Goal: Task Accomplishment & Management: Manage account settings

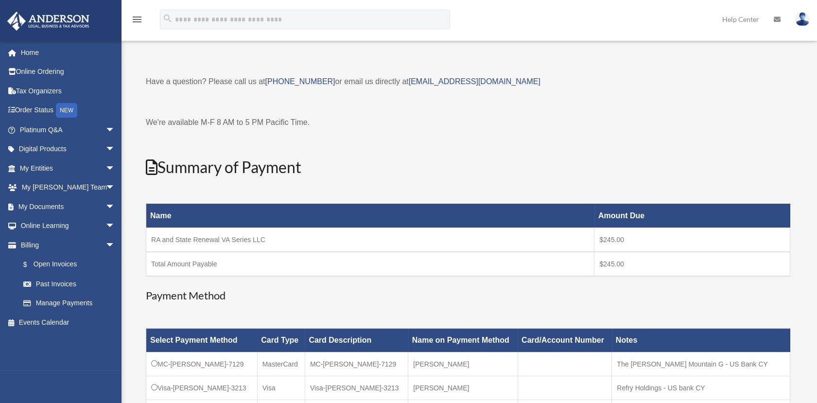
click at [795, 21] on img at bounding box center [802, 19] width 15 height 14
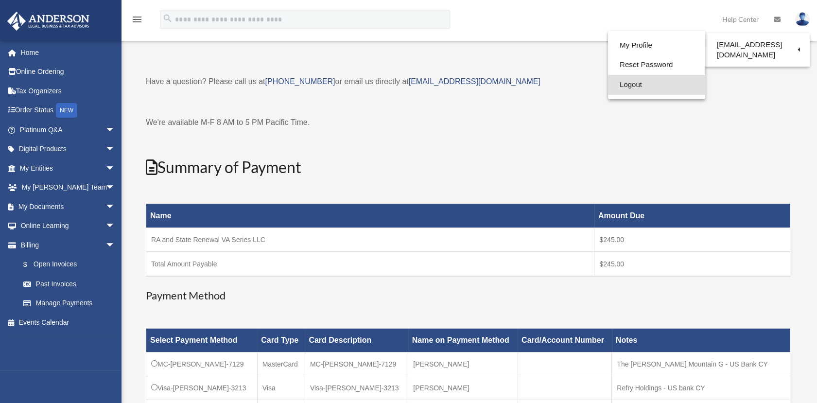
click at [664, 81] on link "Logout" at bounding box center [656, 85] width 97 height 20
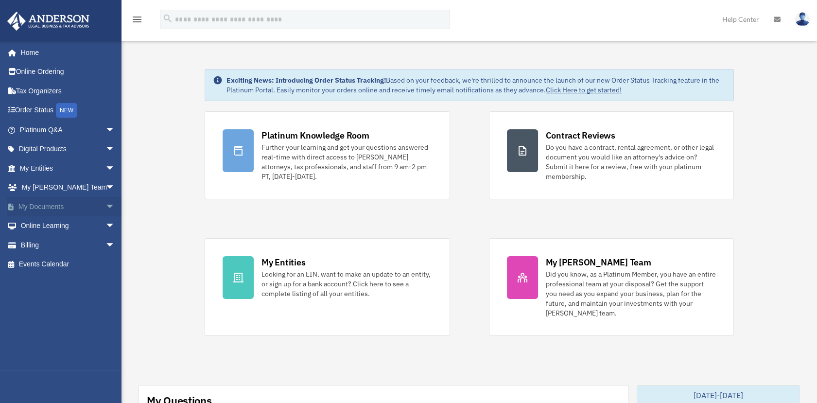
click at [51, 207] on link "My Documents arrow_drop_down" at bounding box center [68, 206] width 123 height 19
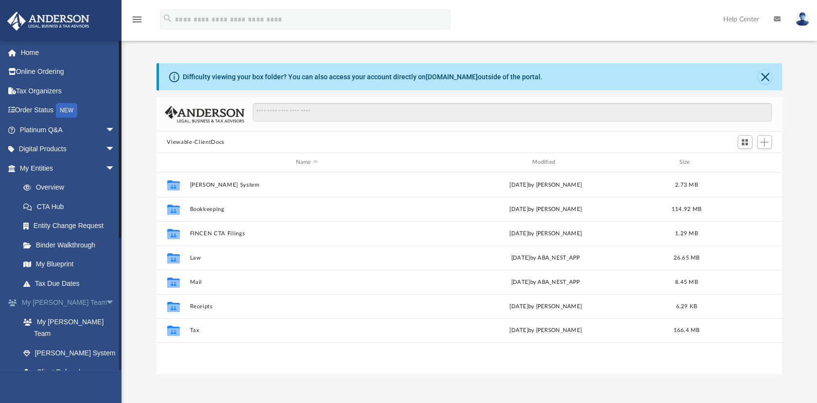
scroll to position [212, 618]
click at [105, 146] on span "arrow_drop_down" at bounding box center [114, 150] width 19 height 20
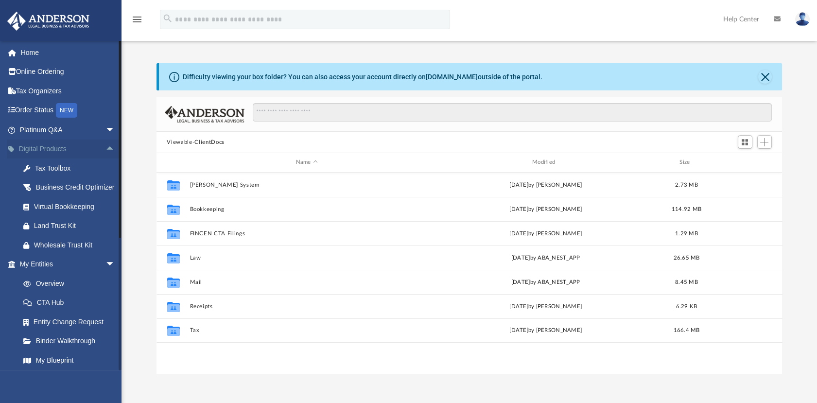
click at [105, 152] on span "arrow_drop_up" at bounding box center [114, 150] width 19 height 20
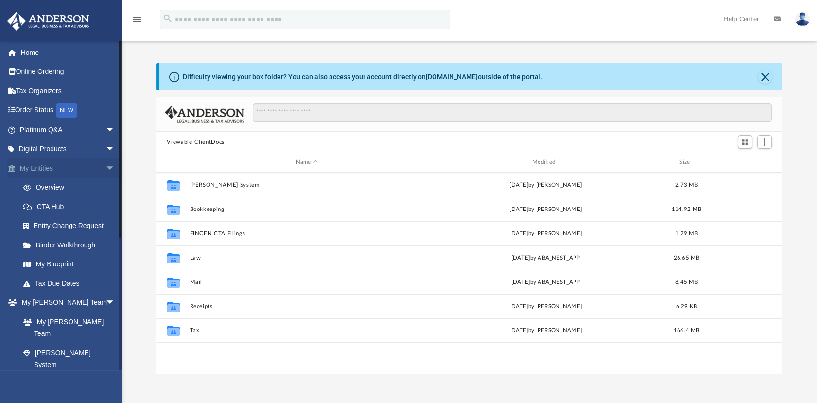
click at [105, 163] on span "arrow_drop_down" at bounding box center [114, 168] width 19 height 20
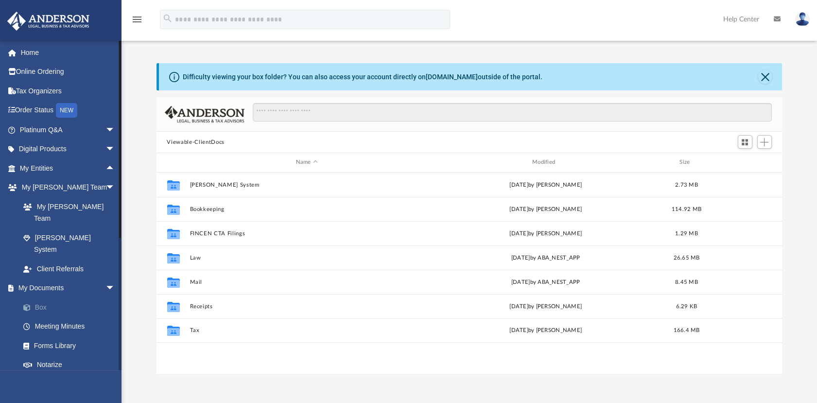
click at [44, 297] on link "Box" at bounding box center [72, 306] width 116 height 19
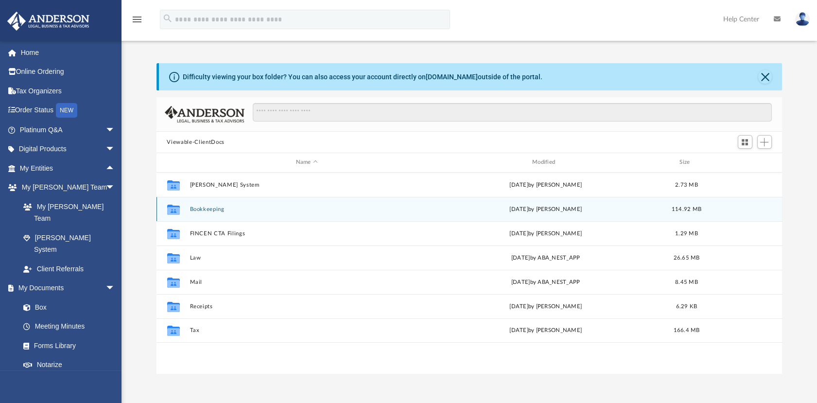
click at [272, 212] on div "Collaborated Folder Bookkeeping today by Christina Chavez 114.92 MB" at bounding box center [470, 209] width 626 height 24
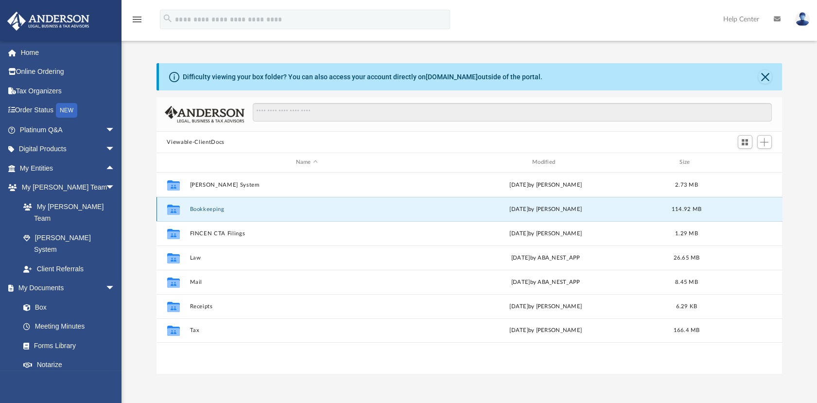
click at [206, 208] on button "Bookkeeping" at bounding box center [307, 209] width 234 height 6
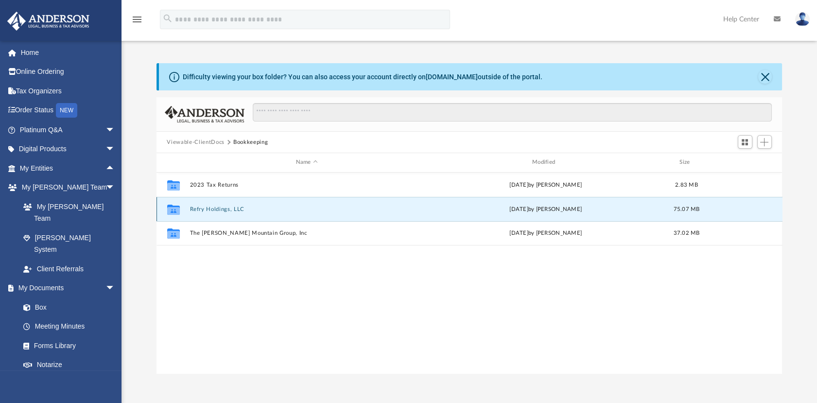
click at [194, 211] on button "Refry Holdings, LLC" at bounding box center [307, 209] width 234 height 6
click at [194, 211] on button "Wytheville Holdings, LLC" at bounding box center [307, 209] width 234 height 6
click at [209, 204] on div "Collaborated Folder Wytheville Holdings, LLC today by Christina Chavez 74.8 MB" at bounding box center [470, 209] width 626 height 24
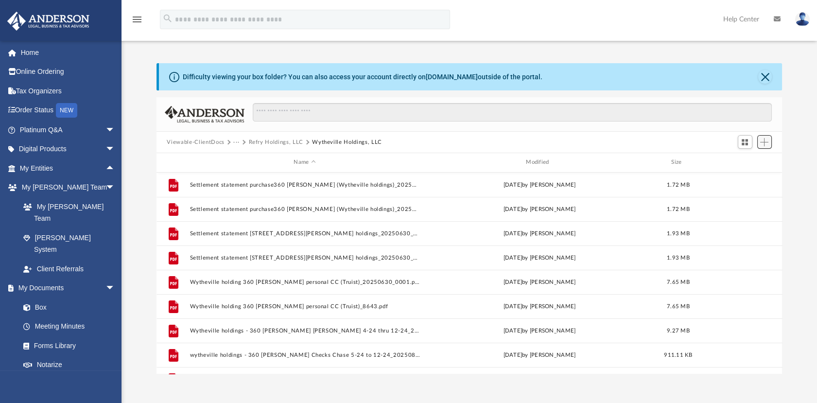
click at [762, 146] on button "Add" at bounding box center [764, 142] width 15 height 14
click at [747, 163] on li "Upload" at bounding box center [750, 162] width 31 height 10
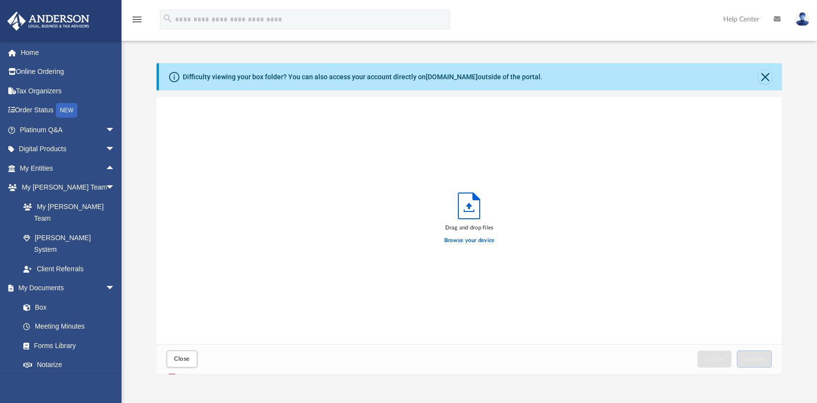
scroll to position [238, 618]
click at [191, 356] on button "Close" at bounding box center [182, 358] width 30 height 17
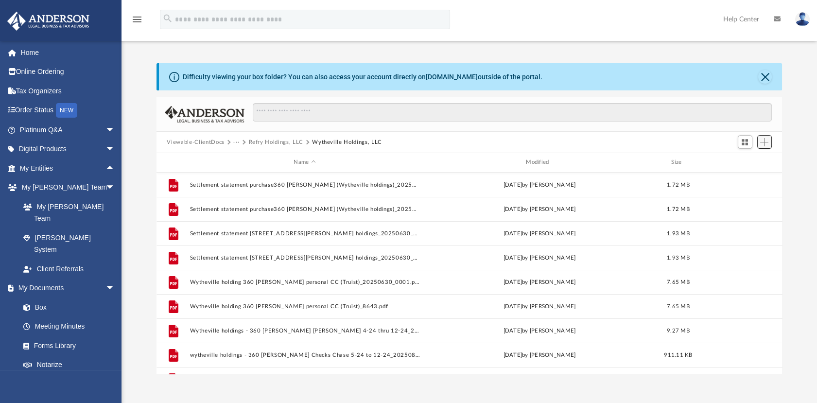
click at [765, 144] on span "Add" at bounding box center [764, 142] width 8 height 8
click at [757, 160] on li "Upload" at bounding box center [750, 162] width 31 height 10
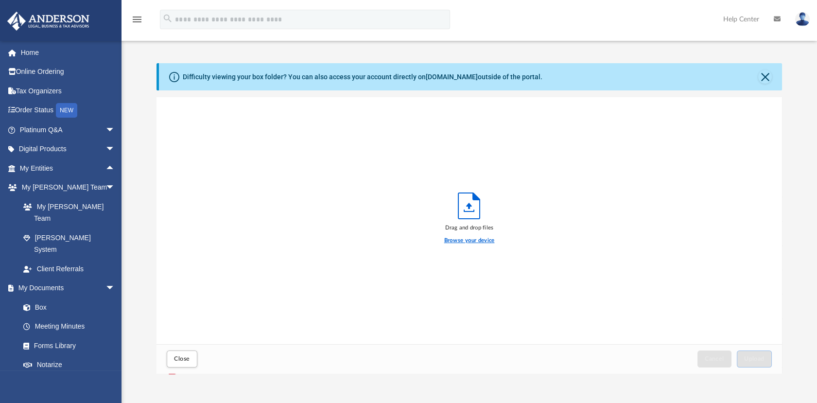
click at [476, 240] on label "Browse your device" at bounding box center [469, 240] width 51 height 9
click at [0, 0] on input "Browse your device" at bounding box center [0, 0] width 0 height 0
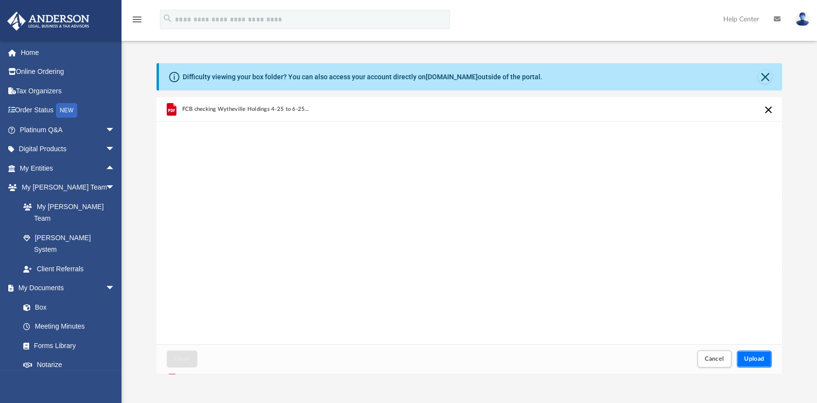
click at [757, 350] on button "Upload" at bounding box center [754, 358] width 35 height 17
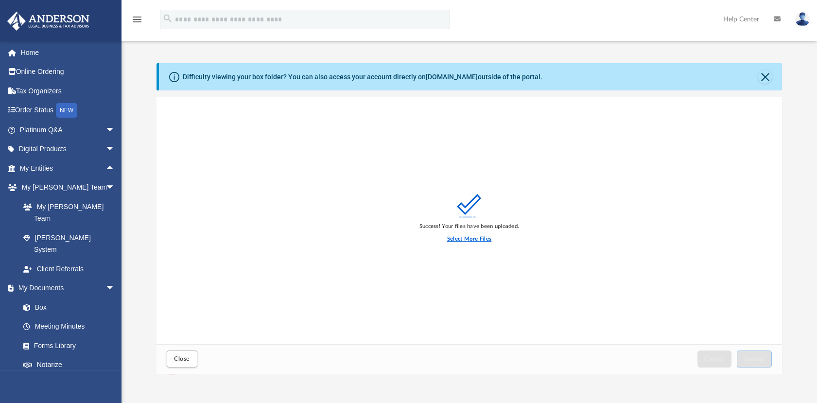
click at [470, 243] on label "Select More Files" at bounding box center [469, 239] width 44 height 9
click at [0, 0] on input "Select More Files" at bounding box center [0, 0] width 0 height 0
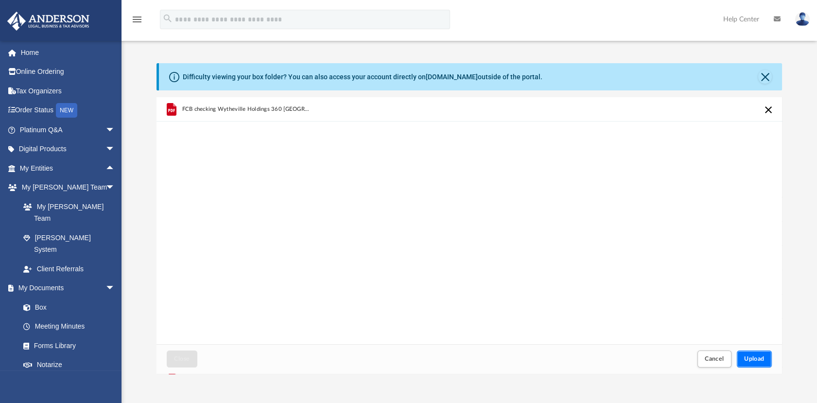
click at [753, 352] on button "Upload" at bounding box center [754, 358] width 35 height 17
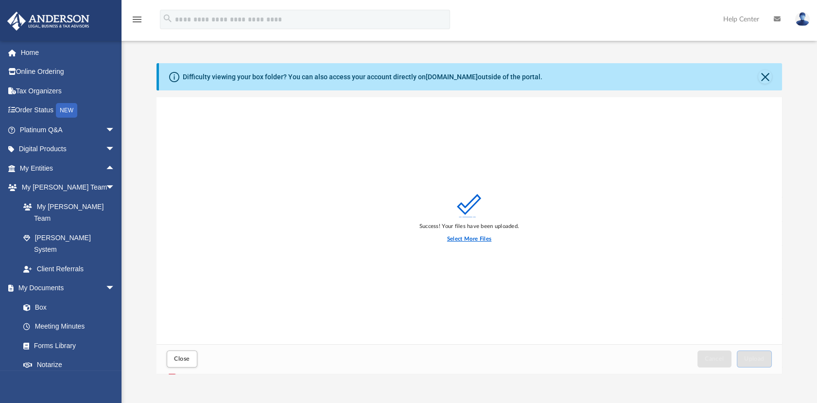
click at [455, 242] on label "Select More Files" at bounding box center [469, 239] width 44 height 9
click at [0, 0] on input "Select More Files" at bounding box center [0, 0] width 0 height 0
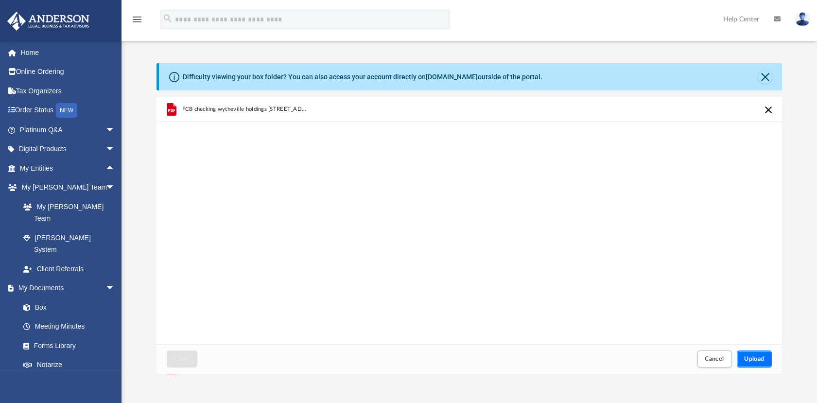
click at [756, 351] on button "Upload" at bounding box center [754, 358] width 35 height 17
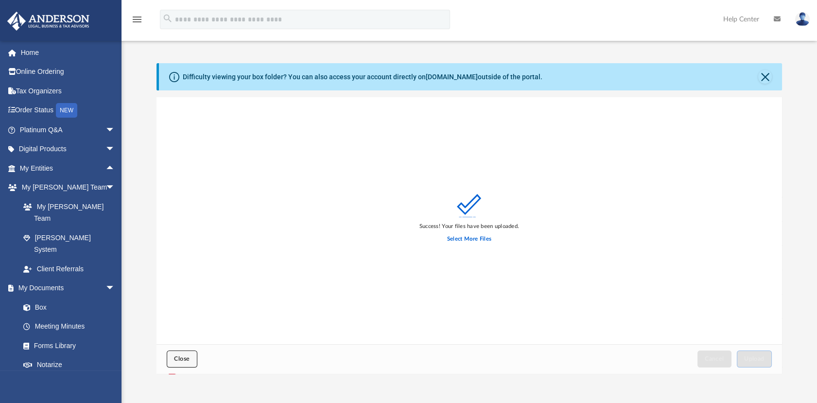
click at [195, 355] on button "Close" at bounding box center [182, 358] width 30 height 17
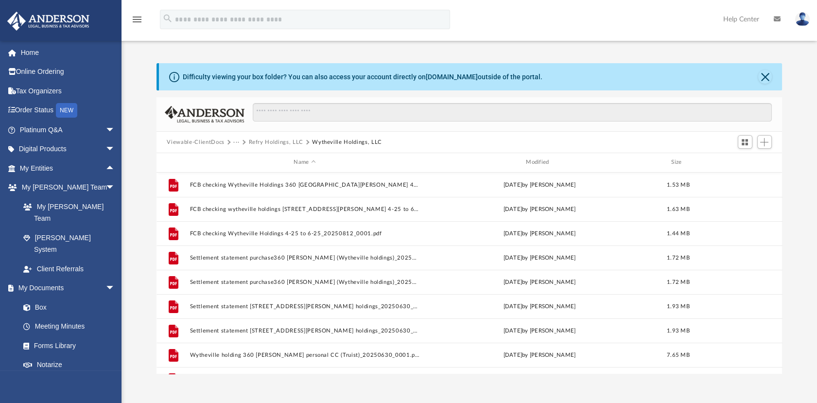
click at [199, 140] on button "Viewable-ClientDocs" at bounding box center [195, 142] width 57 height 9
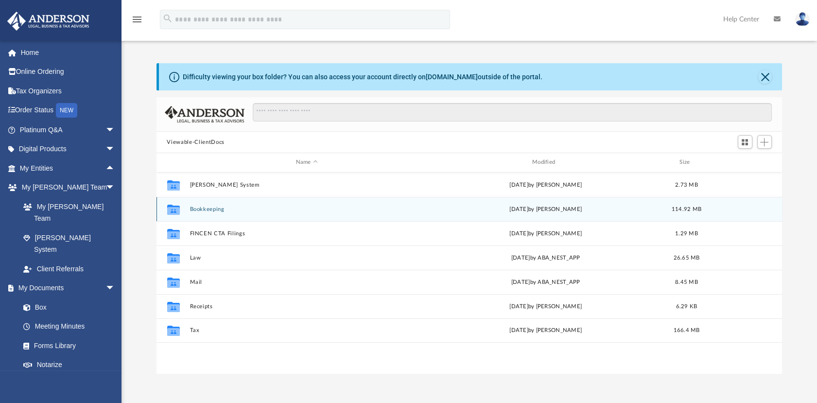
click at [204, 204] on div "Collaborated Folder Bookkeeping today by Christina Chavez 114.92 MB" at bounding box center [470, 209] width 626 height 24
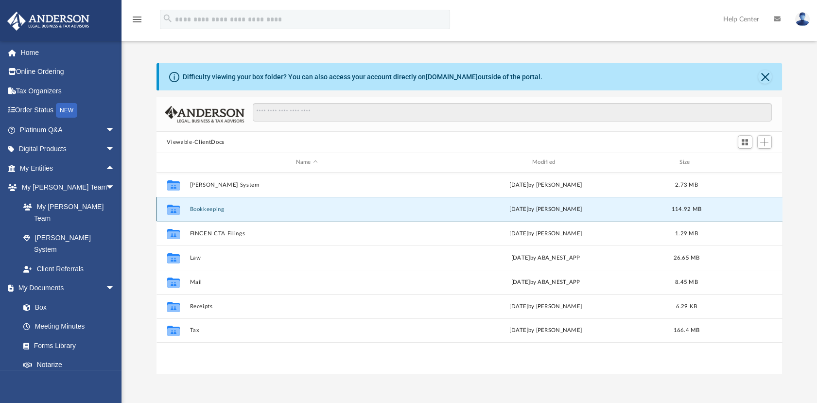
click at [208, 207] on button "Bookkeeping" at bounding box center [307, 209] width 234 height 6
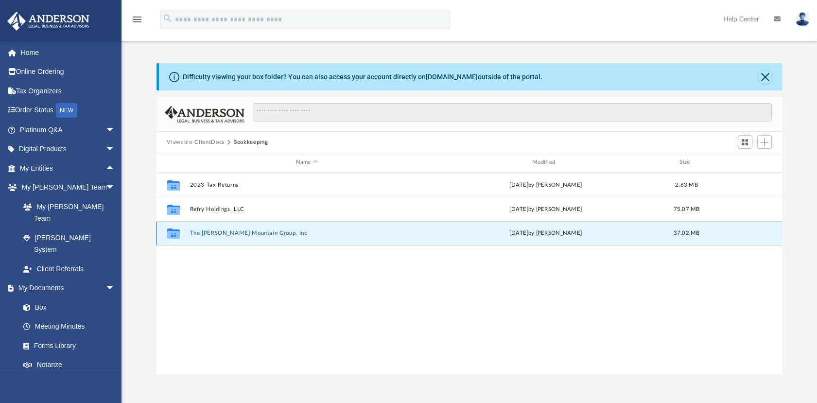
click at [216, 231] on button "The Walker Mountain Group, Inc" at bounding box center [307, 233] width 234 height 6
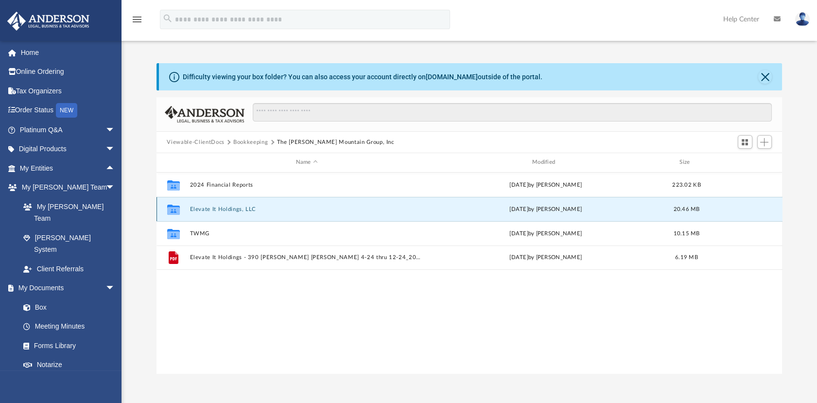
click at [217, 210] on button "Elevate It Holdings, LLC" at bounding box center [307, 209] width 234 height 6
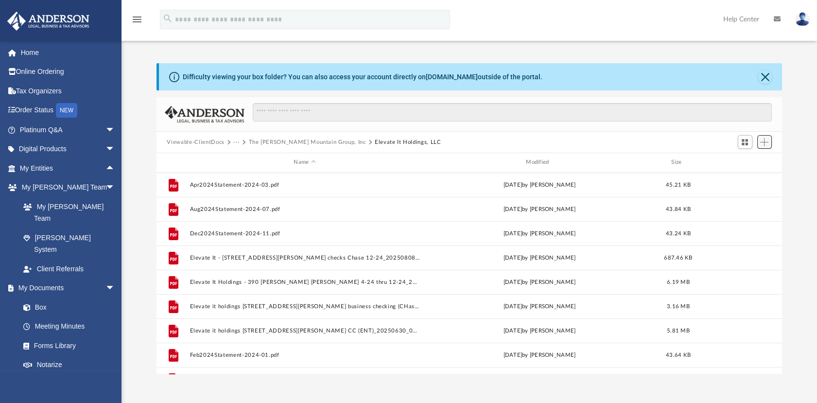
click at [760, 143] on span "Add" at bounding box center [764, 142] width 8 height 8
click at [740, 163] on li "Upload" at bounding box center [750, 162] width 31 height 10
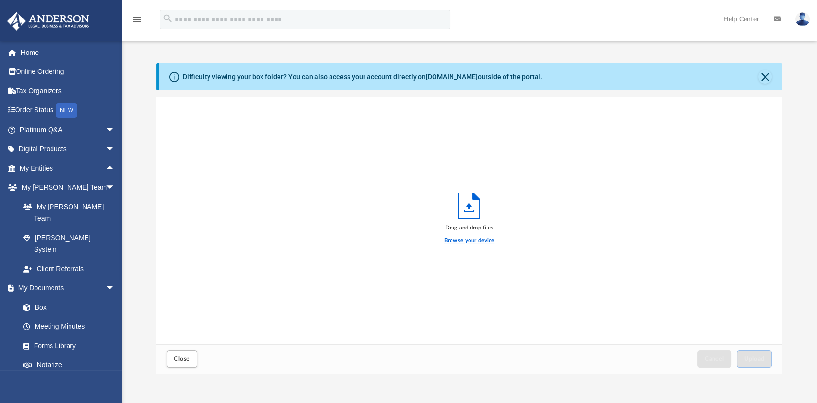
click at [472, 244] on label "Browse your device" at bounding box center [469, 240] width 51 height 9
click at [0, 0] on input "Browse your device" at bounding box center [0, 0] width 0 height 0
click at [175, 361] on span "Close" at bounding box center [182, 359] width 16 height 6
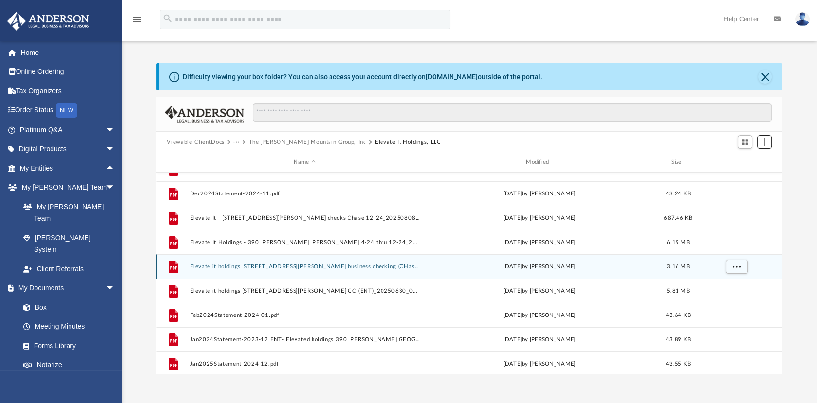
scroll to position [40, 0]
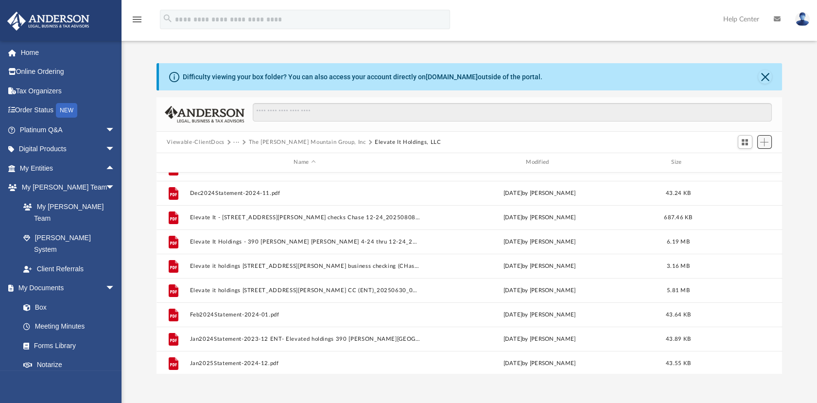
click at [768, 141] on span "Add" at bounding box center [764, 142] width 8 height 8
click at [751, 164] on li "Upload" at bounding box center [750, 162] width 31 height 10
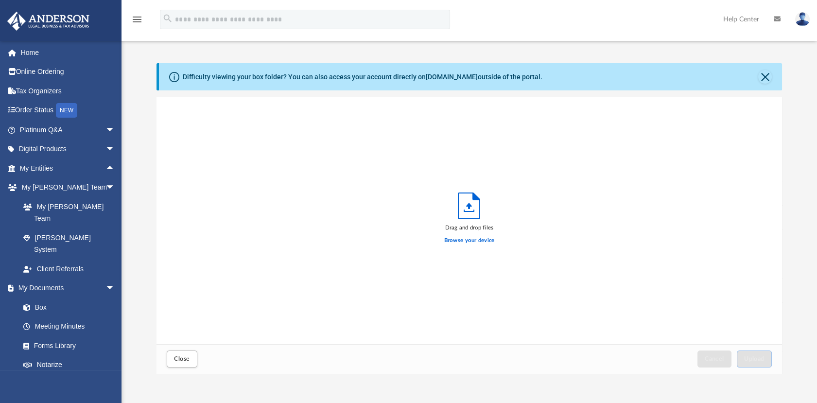
scroll to position [238, 618]
click at [468, 239] on label "Browse your device" at bounding box center [469, 240] width 51 height 9
click at [0, 0] on input "Browse your device" at bounding box center [0, 0] width 0 height 0
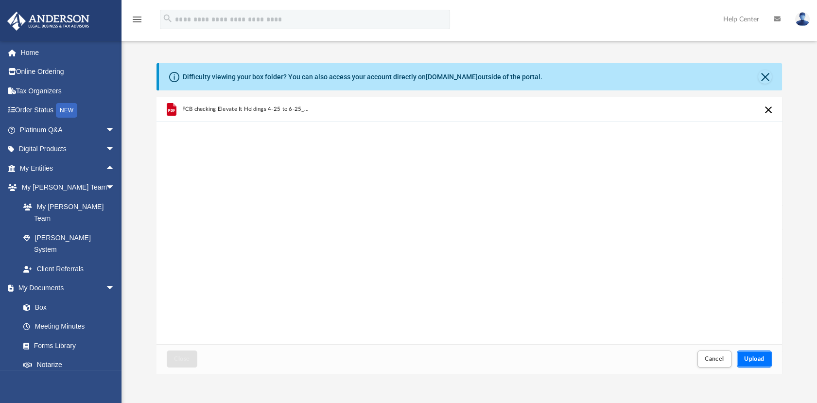
click at [759, 351] on button "Upload" at bounding box center [754, 358] width 35 height 17
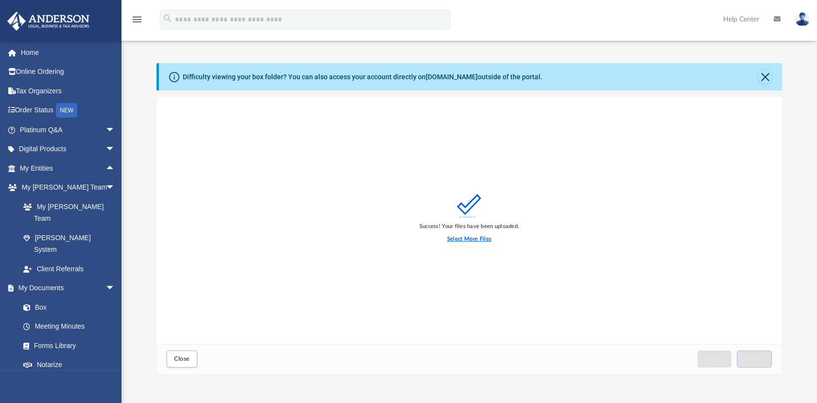
click at [487, 238] on label "Select More Files" at bounding box center [469, 239] width 44 height 9
click at [0, 0] on input "Select More Files" at bounding box center [0, 0] width 0 height 0
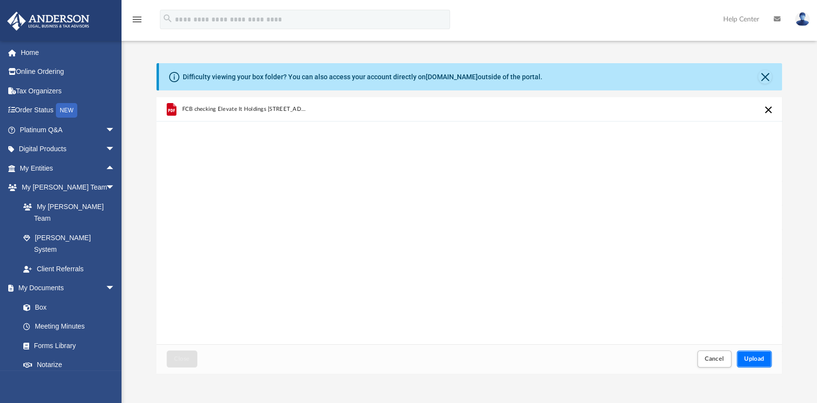
click at [753, 351] on button "Upload" at bounding box center [754, 358] width 35 height 17
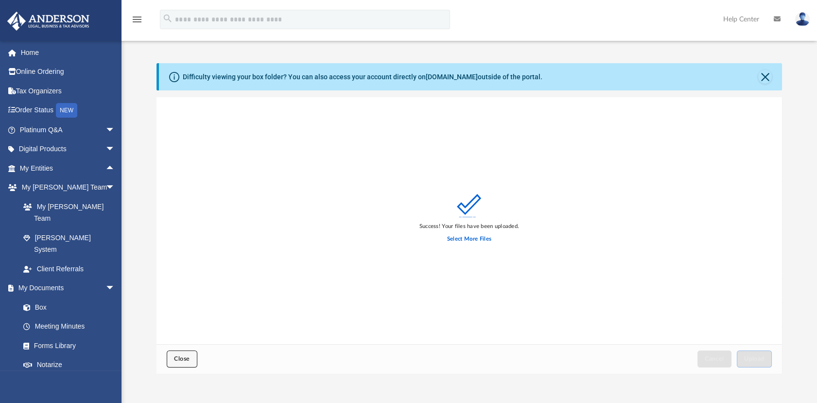
click at [184, 360] on span "Close" at bounding box center [182, 359] width 16 height 6
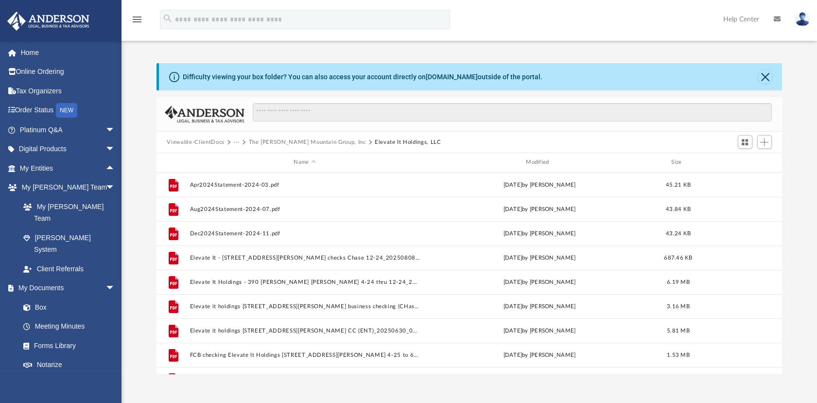
click at [268, 143] on button "The Walker Mountain Group, Inc" at bounding box center [306, 142] width 117 height 9
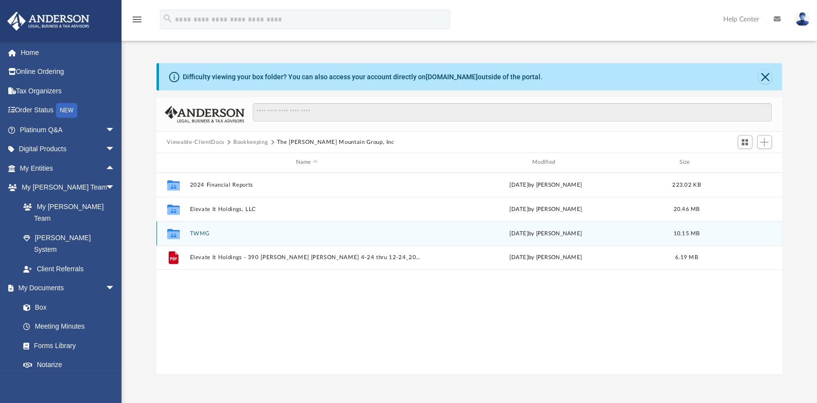
click at [219, 232] on button "TWMG" at bounding box center [307, 233] width 234 height 6
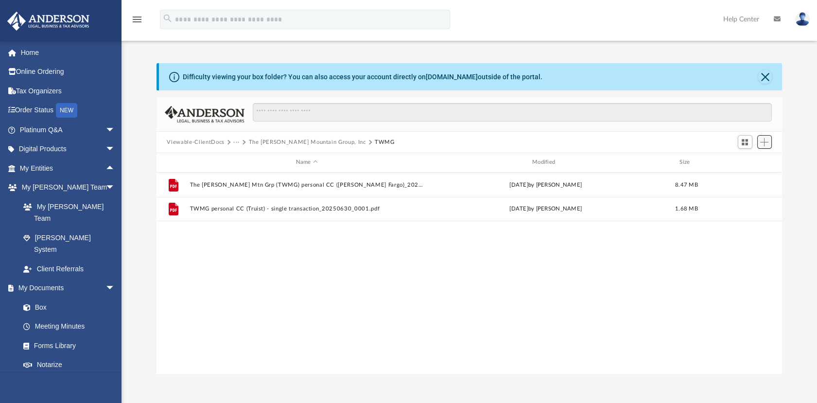
click at [766, 144] on span "Add" at bounding box center [764, 142] width 8 height 8
click at [737, 161] on li "Upload" at bounding box center [750, 162] width 31 height 10
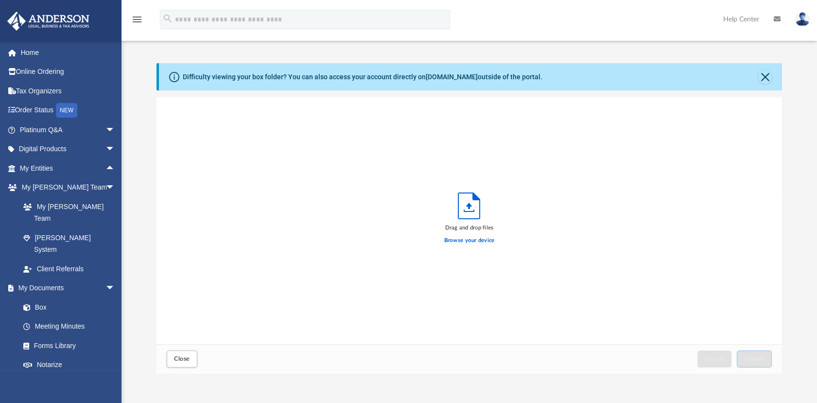
scroll to position [238, 618]
click at [467, 236] on label "Browse your device" at bounding box center [469, 240] width 51 height 9
click at [0, 0] on input "Browse your device" at bounding box center [0, 0] width 0 height 0
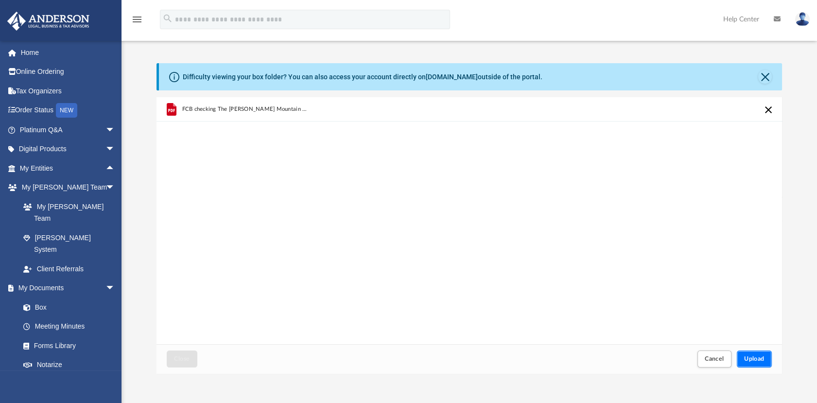
click at [754, 352] on button "Upload" at bounding box center [754, 358] width 35 height 17
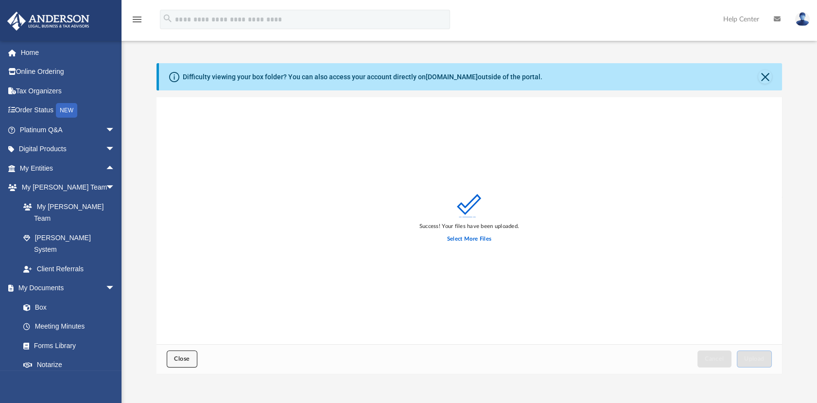
click at [189, 356] on span "Close" at bounding box center [182, 359] width 16 height 6
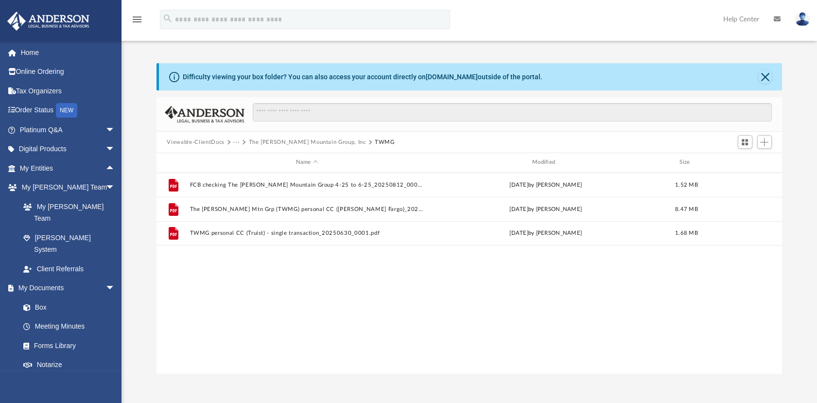
click at [196, 141] on button "Viewable-ClientDocs" at bounding box center [195, 142] width 57 height 9
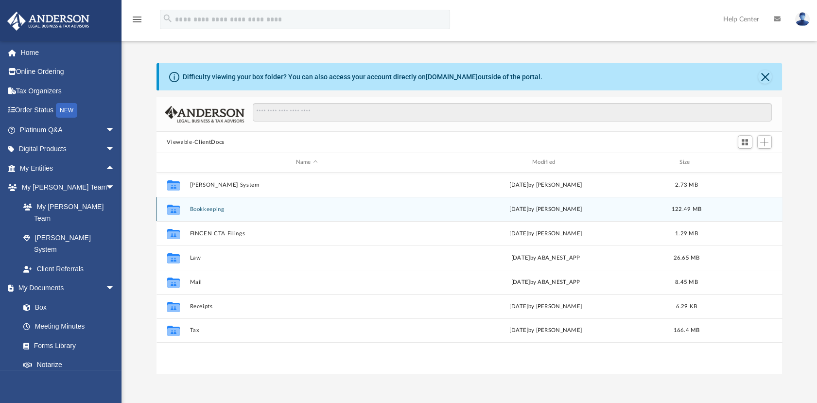
click at [206, 210] on button "Bookkeeping" at bounding box center [307, 209] width 234 height 6
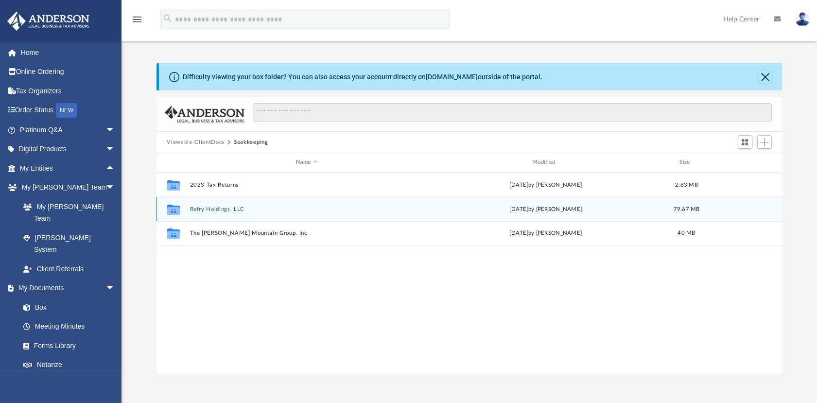
click at [213, 210] on button "Refry Holdings, LLC" at bounding box center [307, 209] width 234 height 6
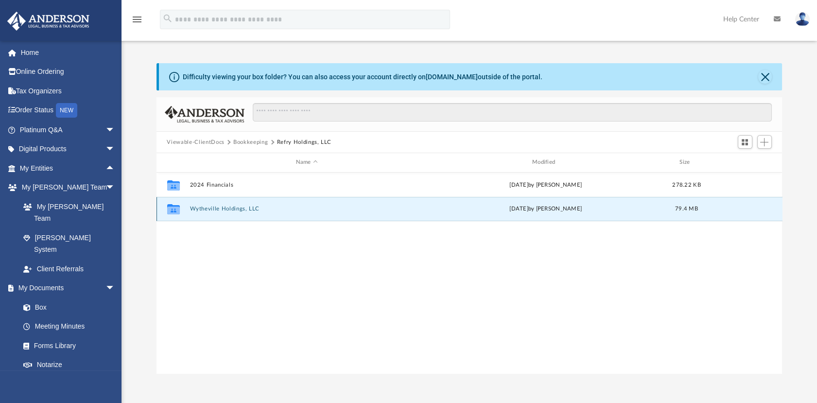
click at [213, 210] on button "Wytheville Holdings, LLC" at bounding box center [307, 209] width 234 height 6
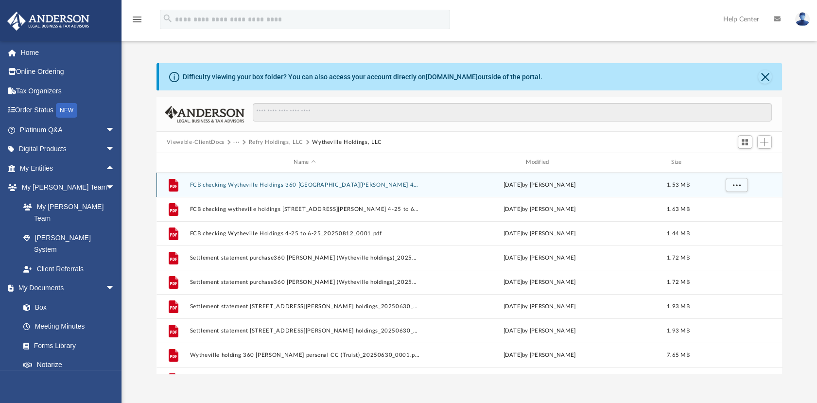
click at [497, 188] on div "today by Camille Young" at bounding box center [539, 184] width 230 height 9
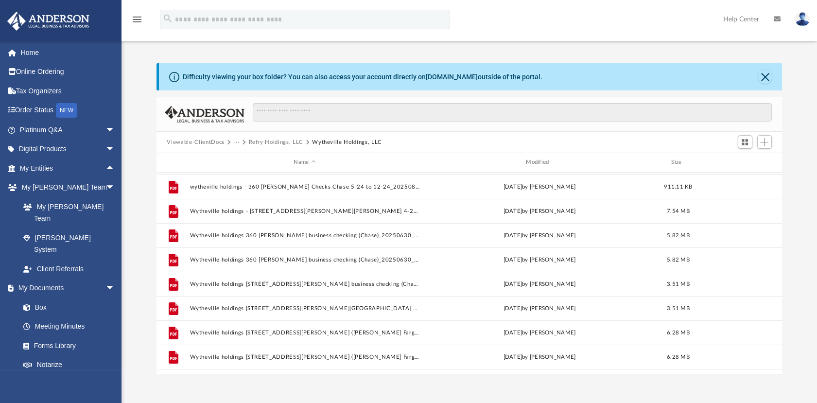
scroll to position [0, 0]
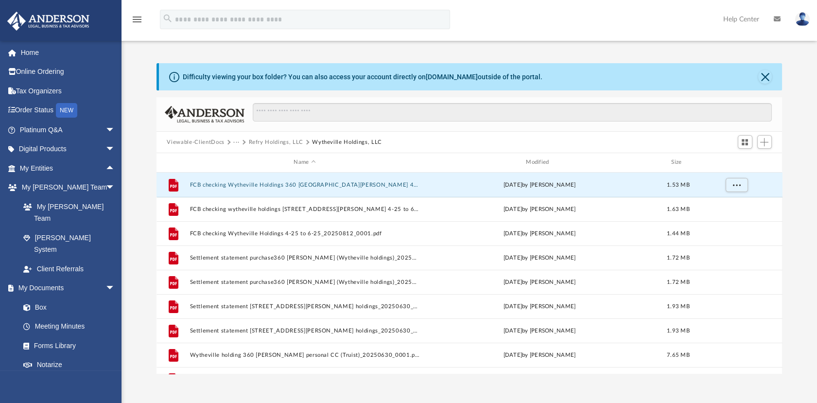
click at [210, 141] on button "Viewable-ClientDocs" at bounding box center [195, 142] width 57 height 9
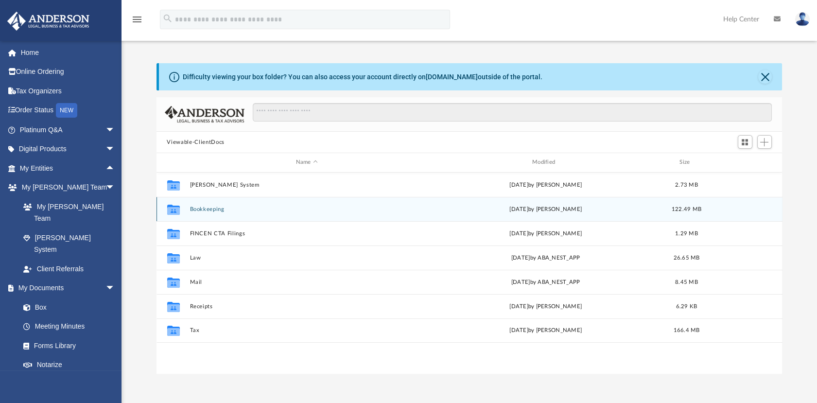
click at [202, 209] on button "Bookkeeping" at bounding box center [307, 209] width 234 height 6
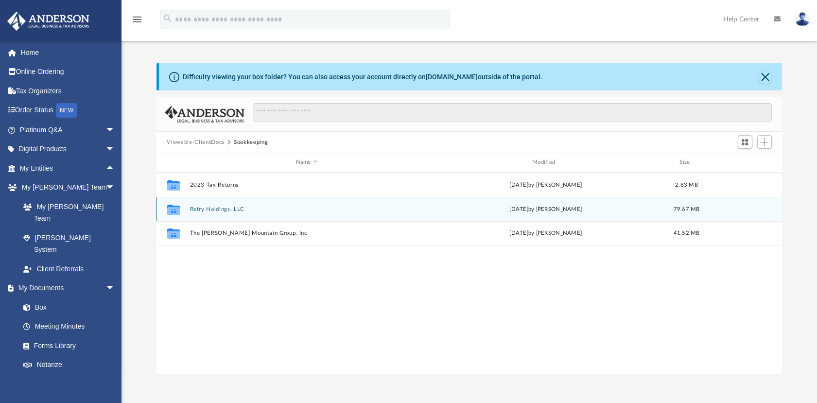
click at [239, 213] on div "Collaborated Folder Refry Holdings, LLC today by Camille Young 79.67 MB" at bounding box center [470, 209] width 626 height 24
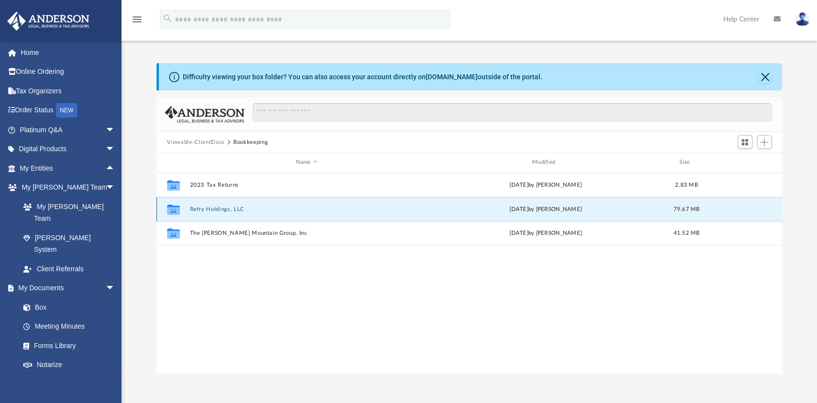
click at [225, 208] on button "Refry Holdings, LLC" at bounding box center [307, 209] width 234 height 6
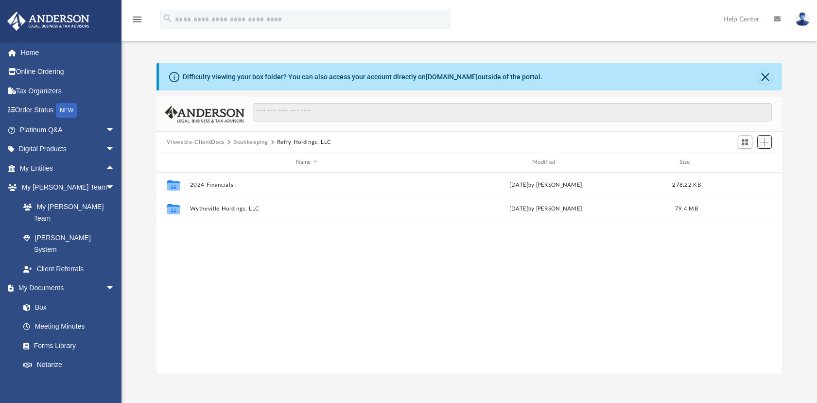
click at [760, 146] on span "Add" at bounding box center [764, 142] width 8 height 8
click at [747, 164] on li "Upload" at bounding box center [750, 162] width 31 height 10
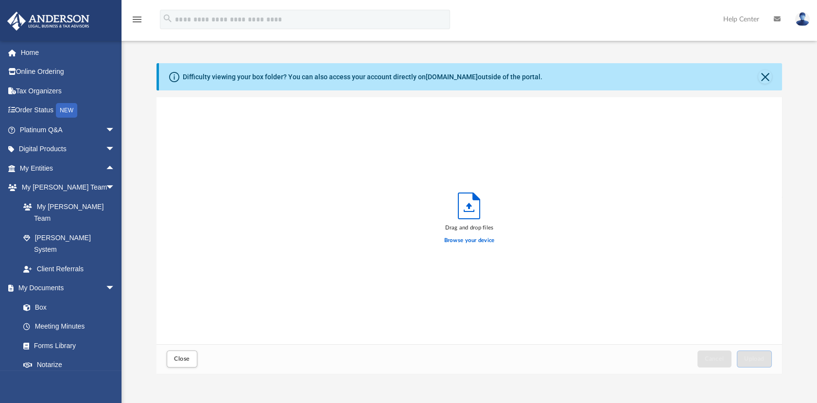
scroll to position [238, 618]
click at [480, 235] on div "Browse your device" at bounding box center [469, 240] width 51 height 17
click at [479, 240] on label "Browse your device" at bounding box center [469, 240] width 51 height 9
click at [0, 0] on input "Browse your device" at bounding box center [0, 0] width 0 height 0
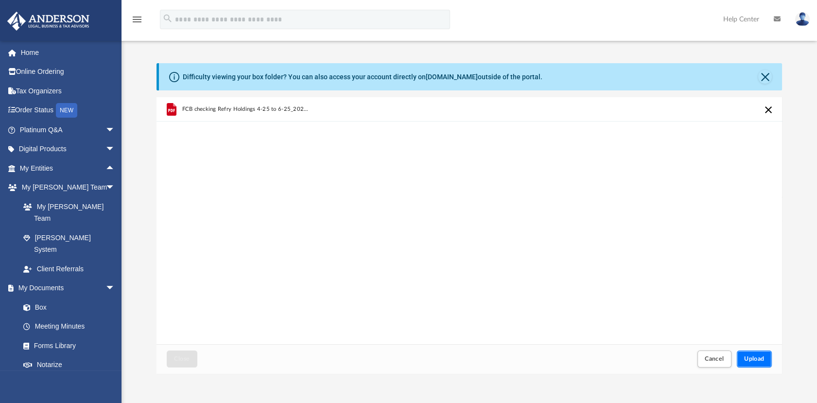
click at [751, 351] on button "Upload" at bounding box center [754, 358] width 35 height 17
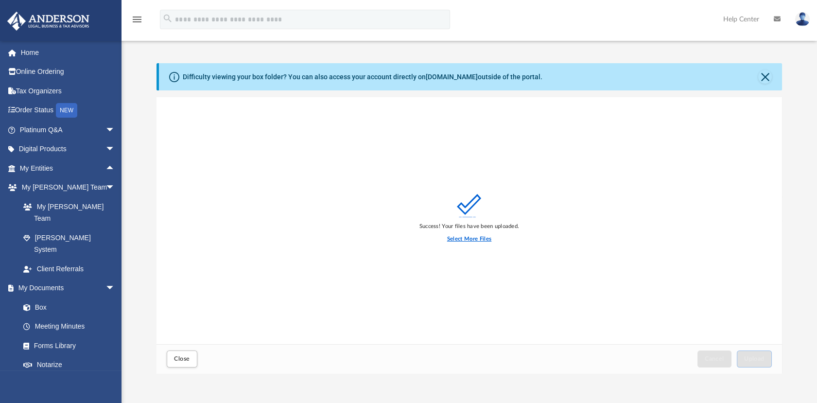
click at [484, 239] on label "Select More Files" at bounding box center [469, 239] width 44 height 9
click at [0, 0] on input "Select More Files" at bounding box center [0, 0] width 0 height 0
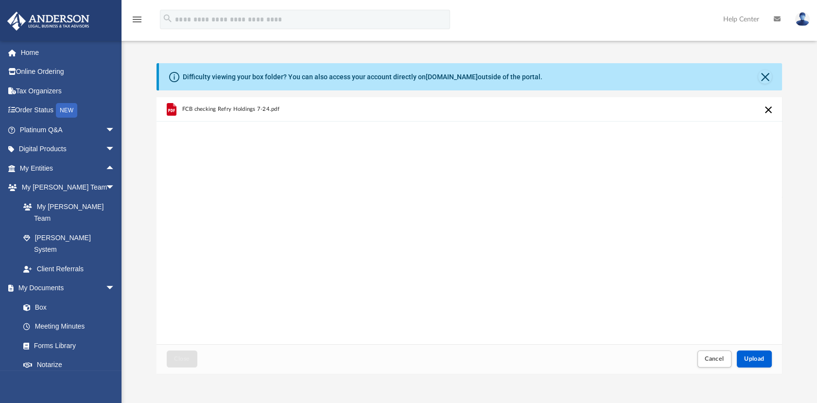
click at [754, 350] on div "Cancel Upload" at bounding box center [734, 359] width 80 height 21
click at [754, 351] on button "Upload" at bounding box center [754, 358] width 35 height 17
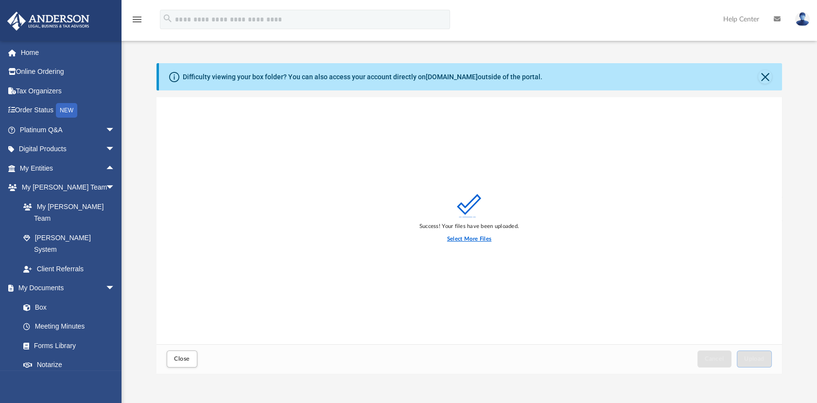
click at [467, 239] on label "Select More Files" at bounding box center [469, 239] width 44 height 9
click at [0, 0] on input "Select More Files" at bounding box center [0, 0] width 0 height 0
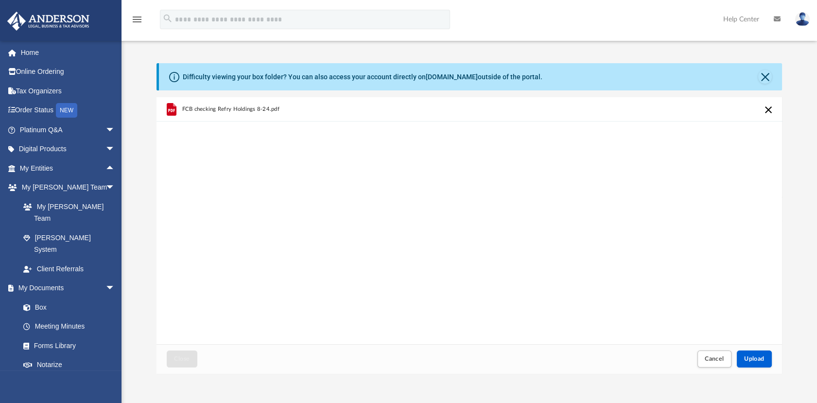
scroll to position [0, 0]
click at [751, 352] on iframe at bounding box center [761, 371] width 87 height 39
click at [751, 351] on button "Upload" at bounding box center [754, 358] width 35 height 17
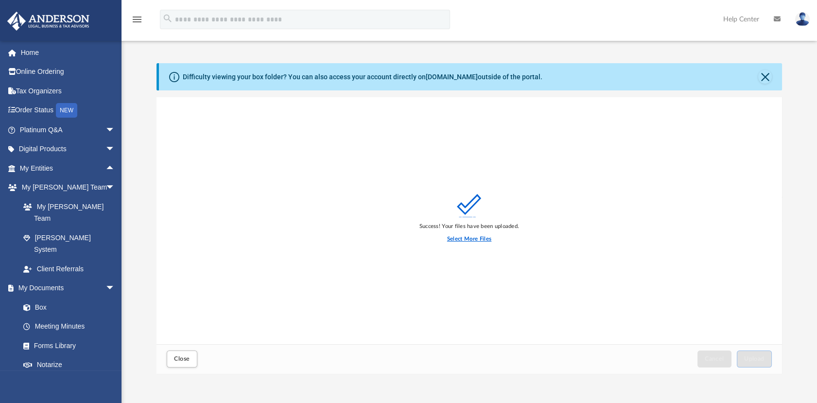
click at [474, 239] on label "Select More Files" at bounding box center [469, 239] width 44 height 9
click at [0, 0] on input "Select More Files" at bounding box center [0, 0] width 0 height 0
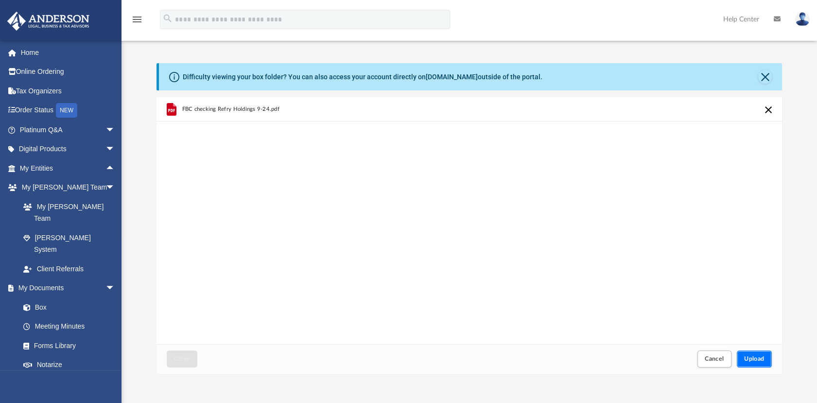
click at [756, 351] on button "Upload" at bounding box center [754, 358] width 35 height 17
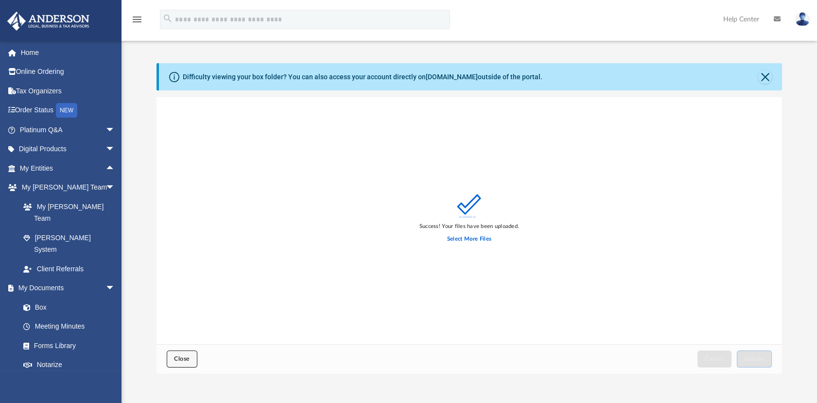
click at [171, 360] on button "Close" at bounding box center [182, 358] width 30 height 17
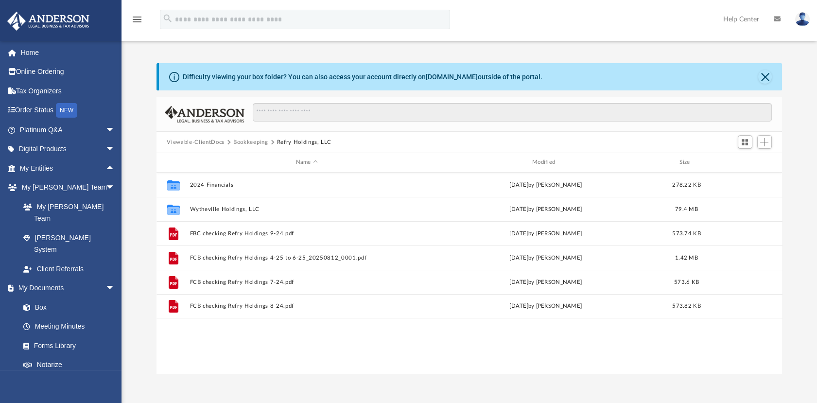
click at [803, 17] on img at bounding box center [802, 19] width 15 height 14
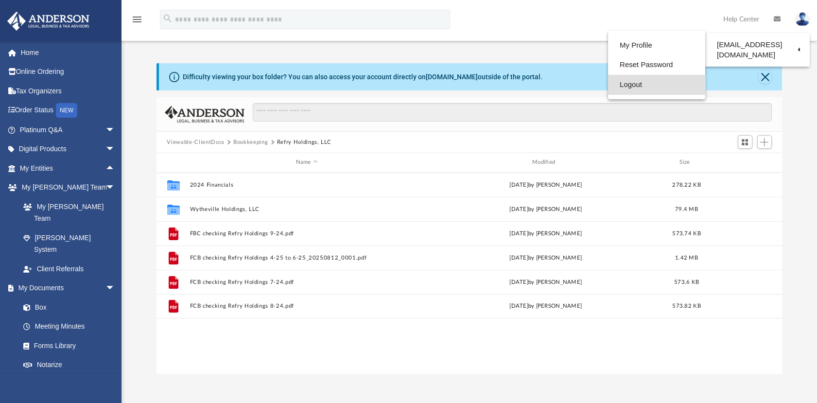
click at [658, 83] on link "Logout" at bounding box center [656, 85] width 97 height 20
